Goal: Transaction & Acquisition: Book appointment/travel/reservation

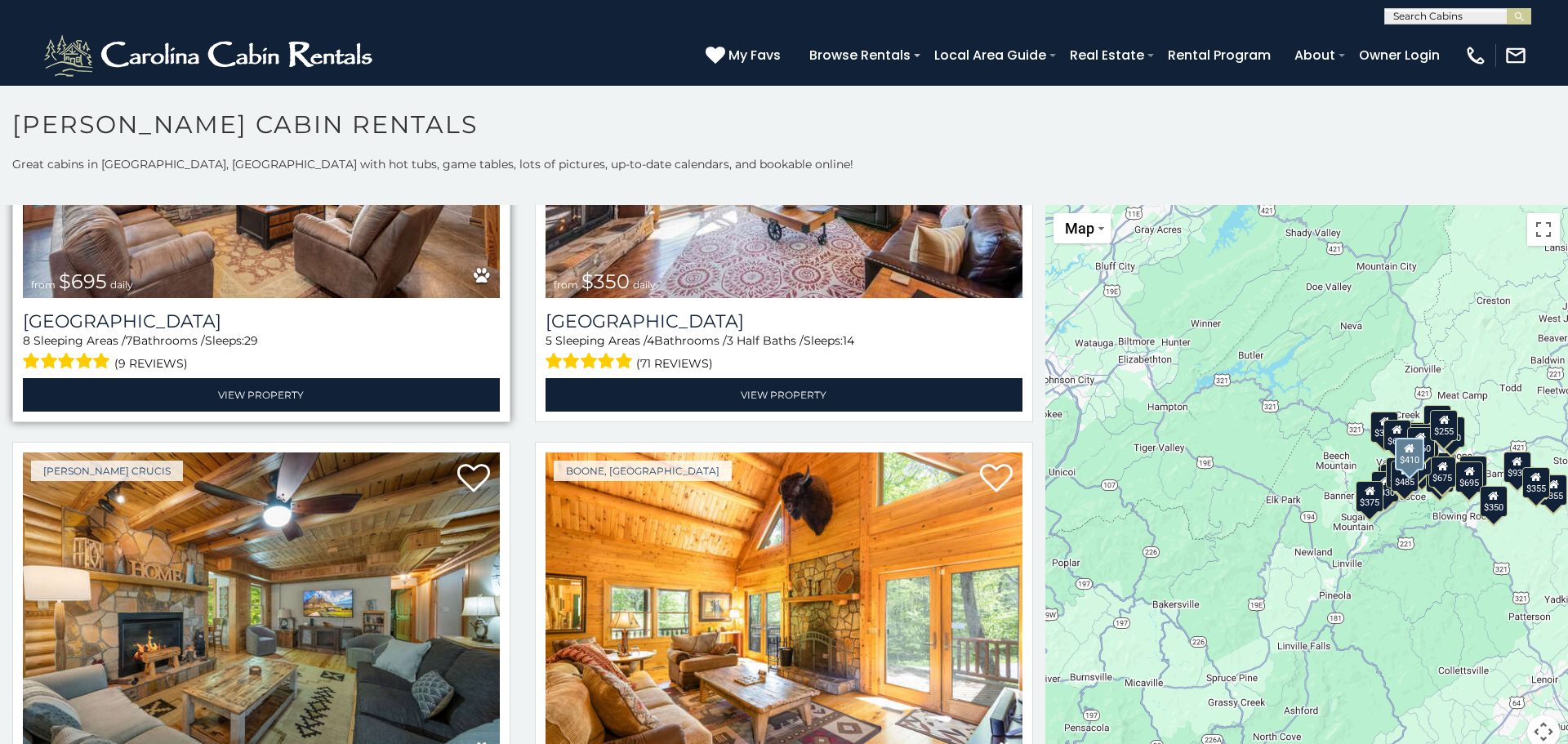
scroll to position [5019, 0]
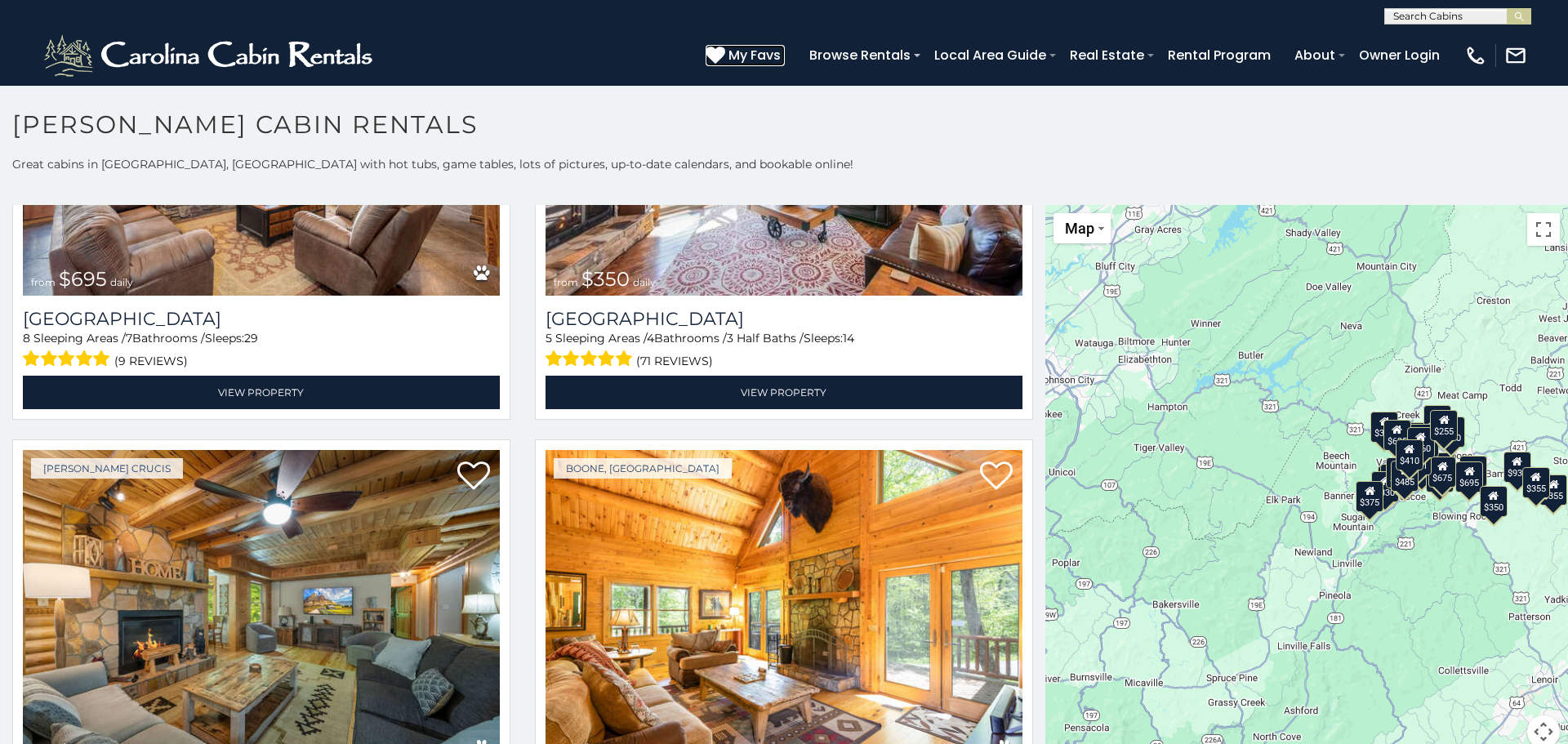
click at [754, 58] on span "My Favs" at bounding box center [754, 55] width 53 height 20
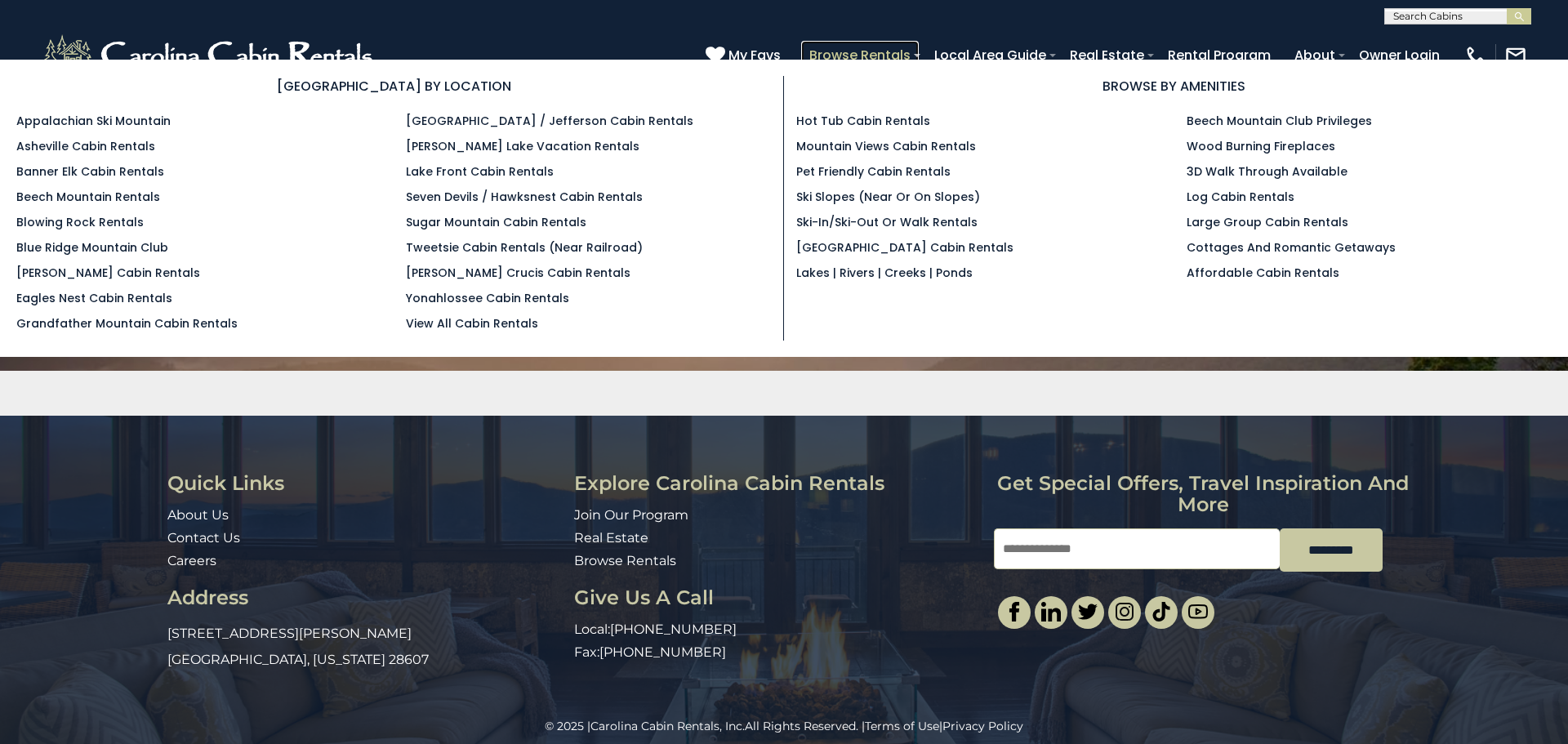
click at [866, 57] on link "Browse Rentals" at bounding box center [859, 55] width 118 height 28
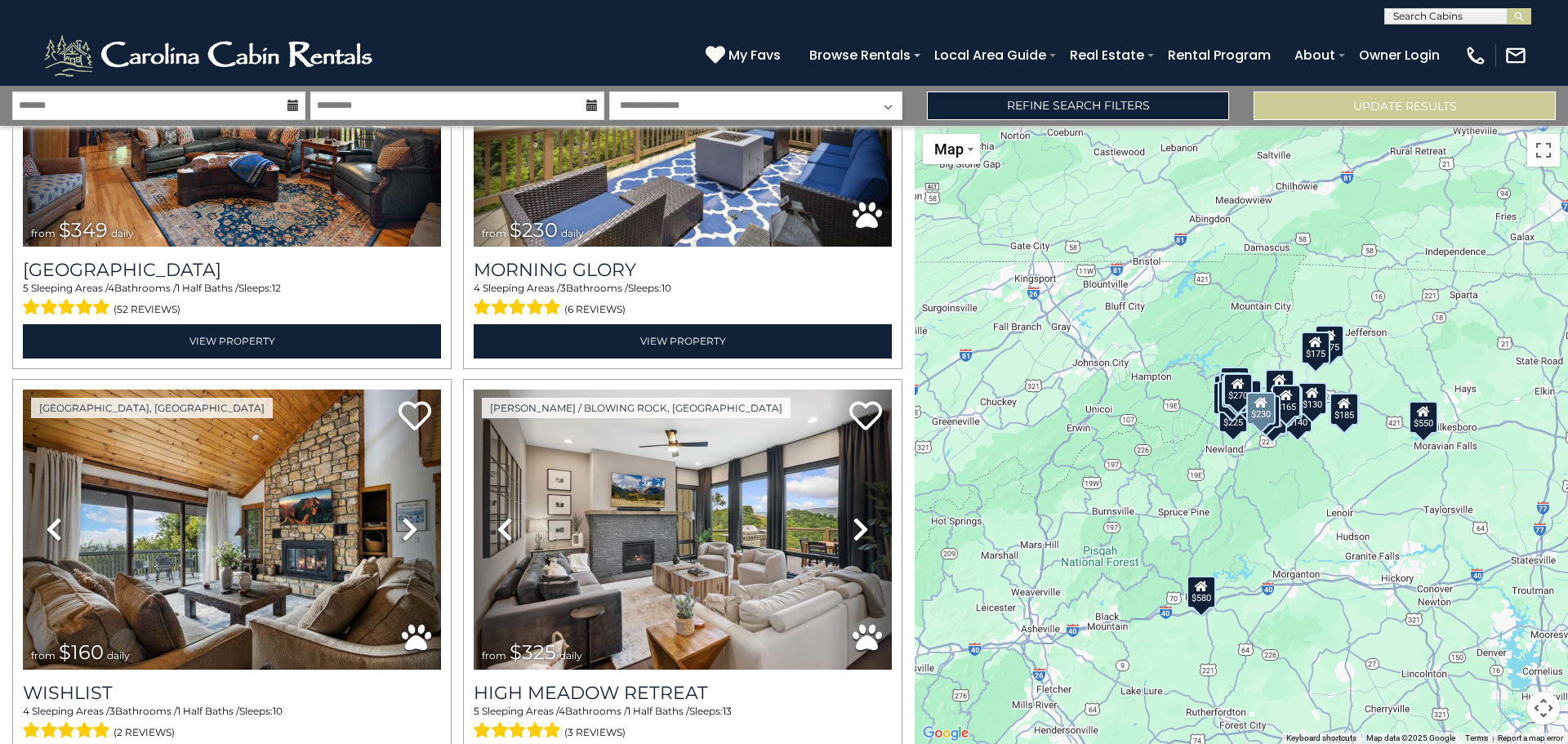
scroll to position [3185, 0]
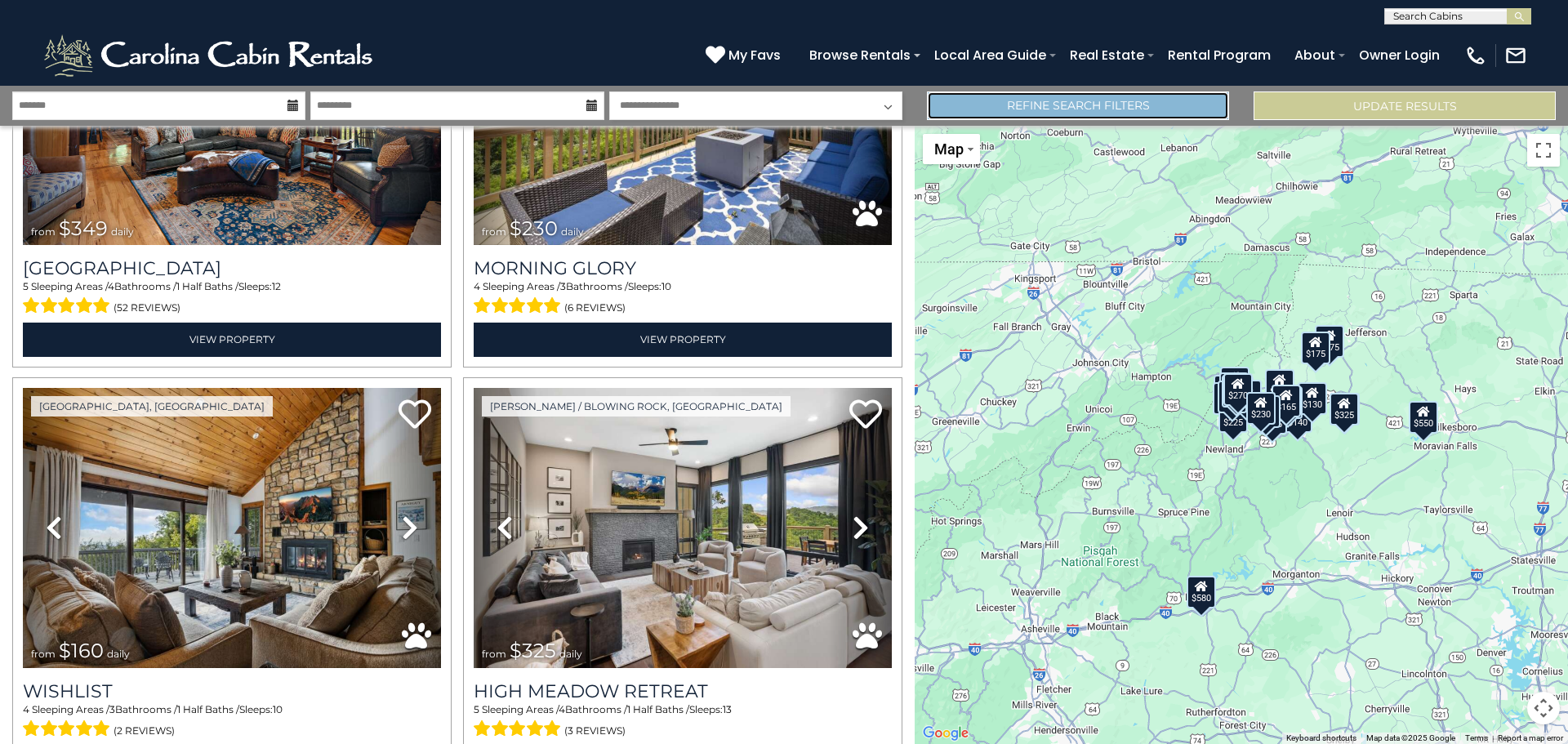
click at [1076, 107] on link "Refine Search Filters" at bounding box center [1078, 106] width 302 height 28
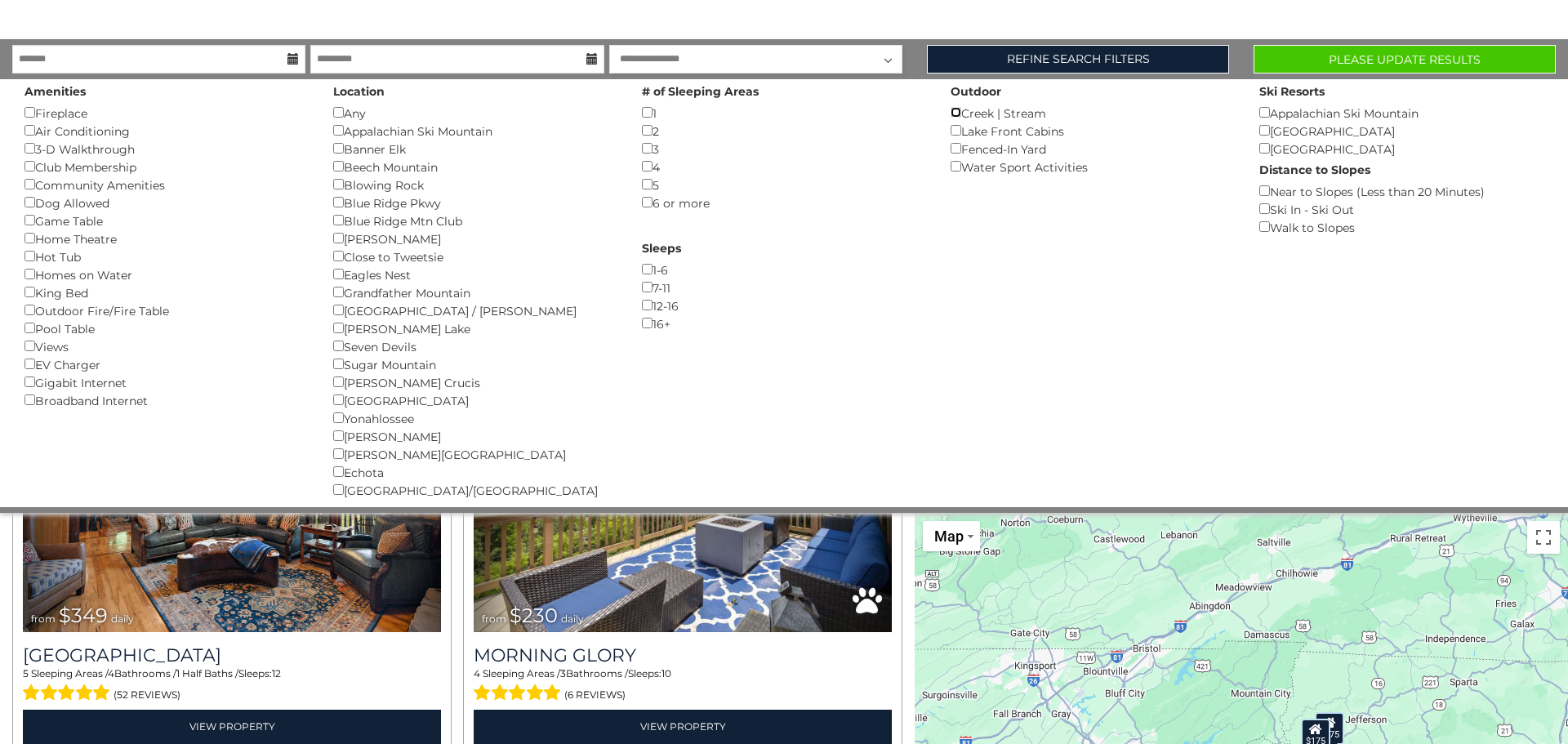
scroll to position [88, 0]
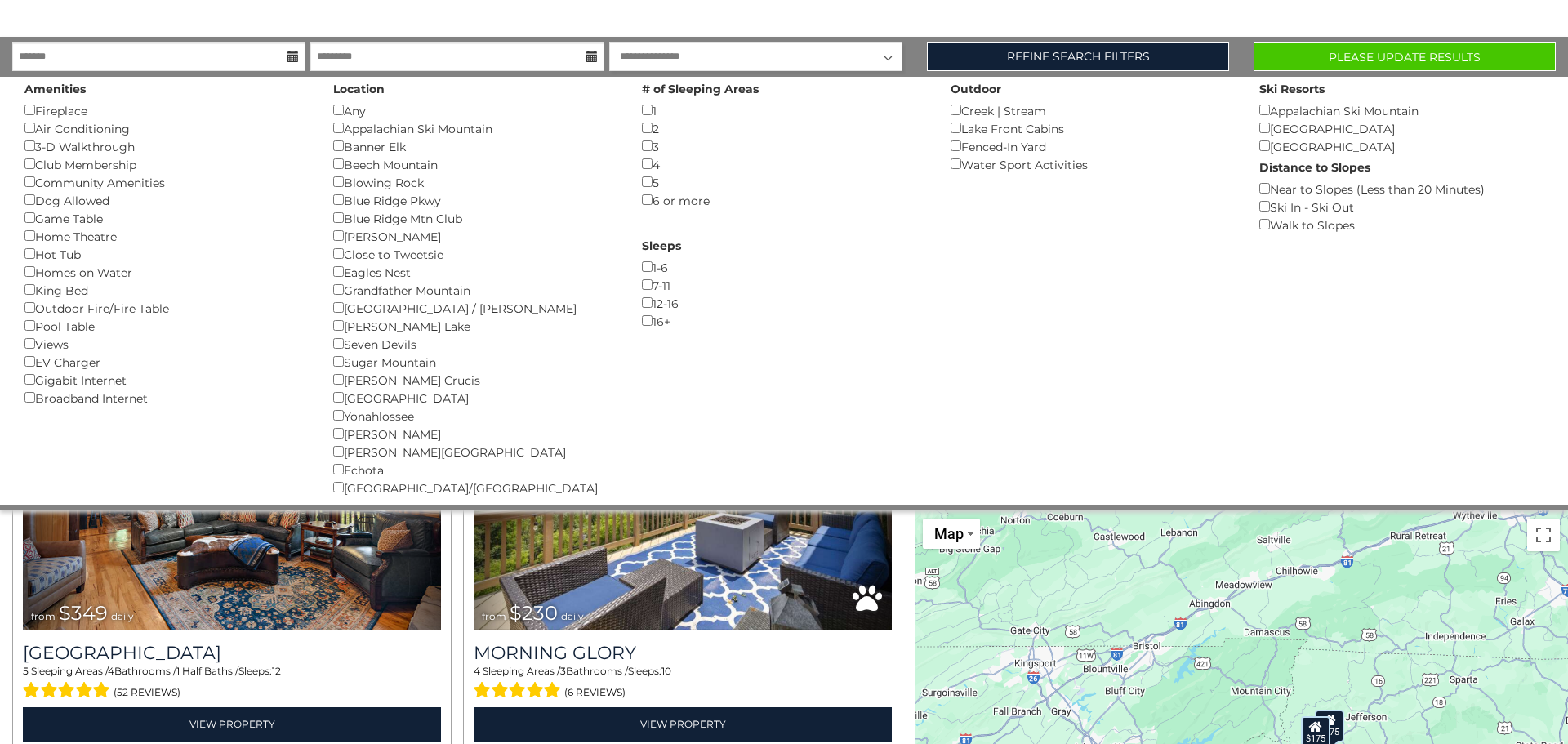
click at [543, 207] on div "Blue Ridge Pkwy ()" at bounding box center [475, 200] width 284 height 18
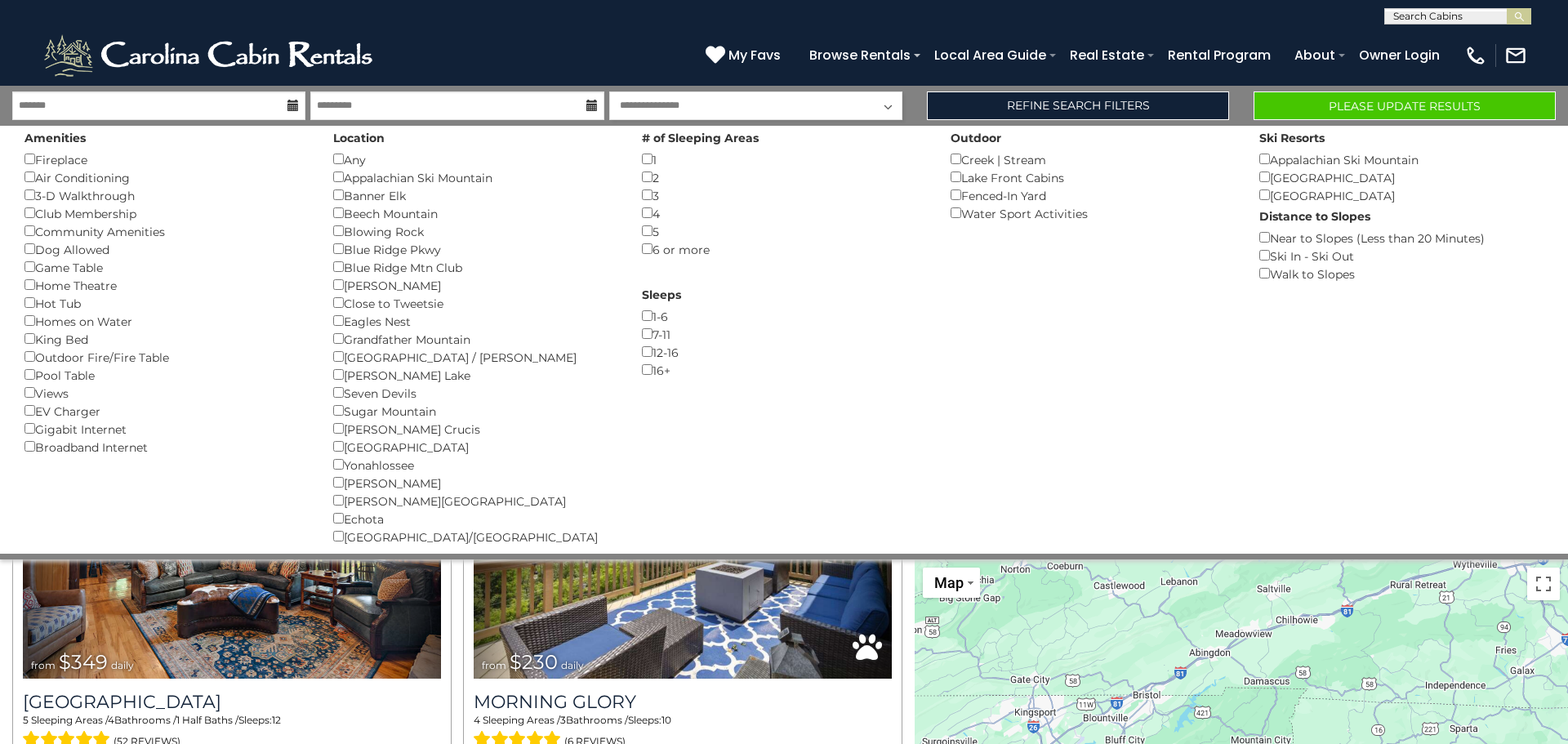
scroll to position [1, 0]
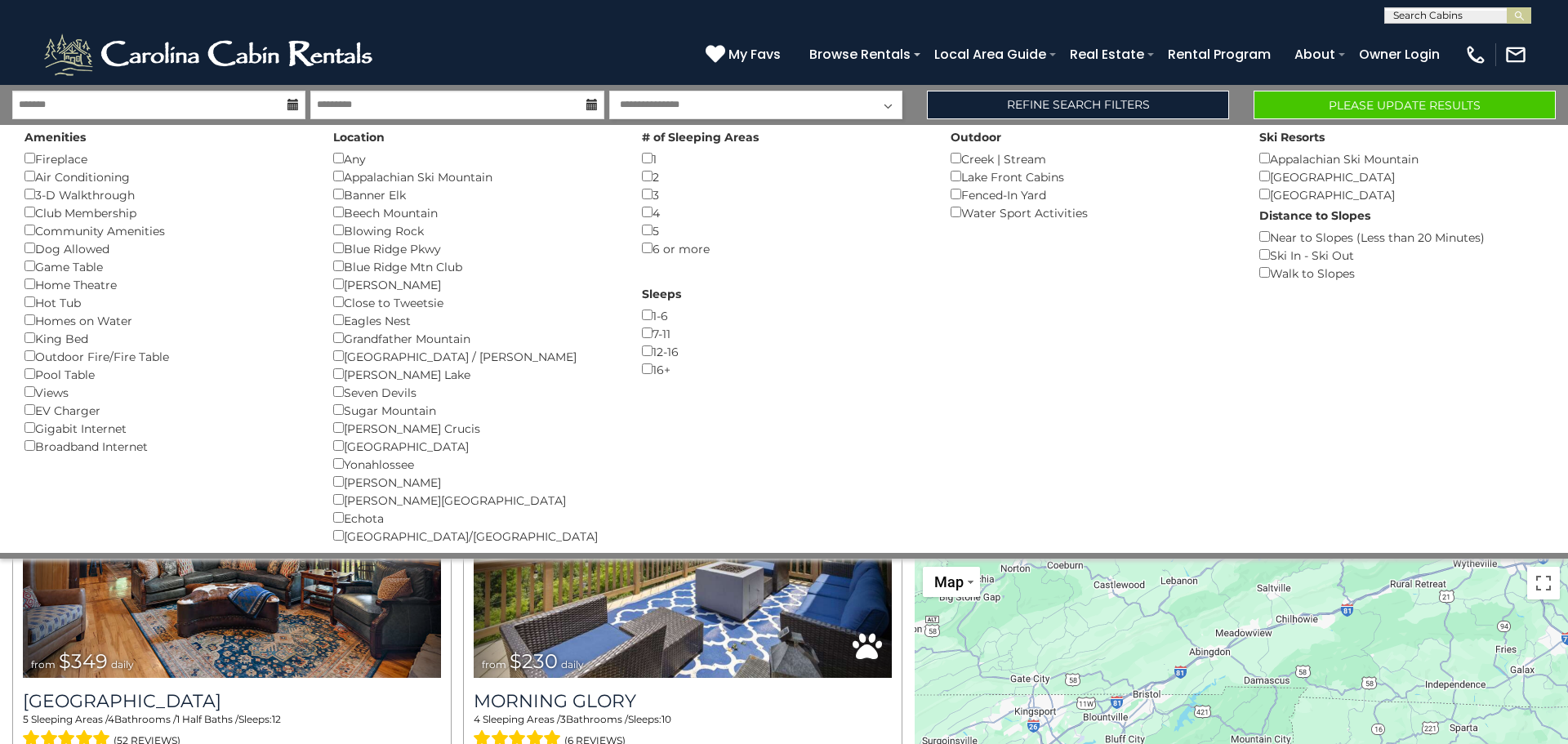
click at [676, 107] on select "**********" at bounding box center [756, 105] width 293 height 28
click at [829, 319] on div "1-6 ()" at bounding box center [784, 315] width 284 height 18
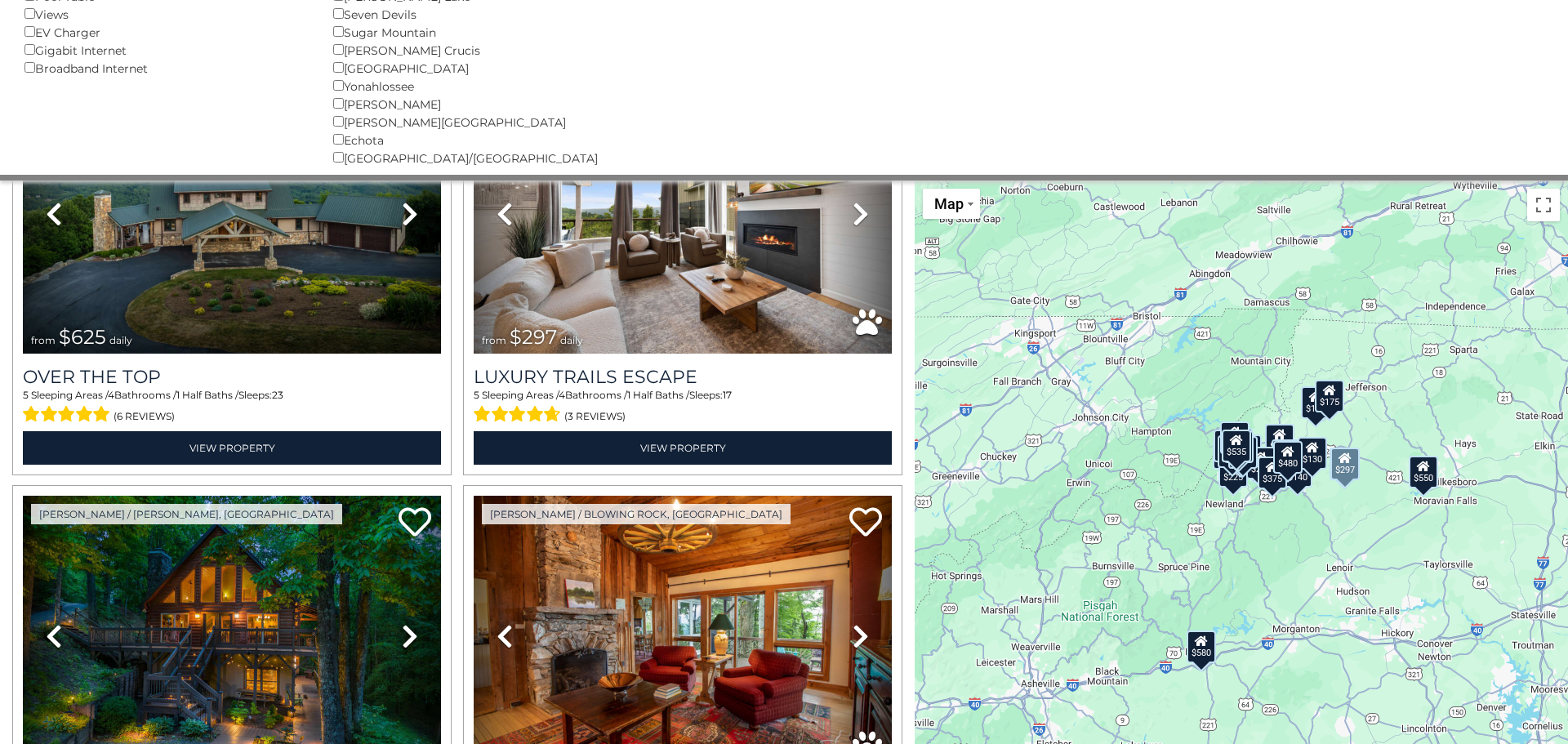
scroll to position [0, 0]
